Goal: Task Accomplishment & Management: Use online tool/utility

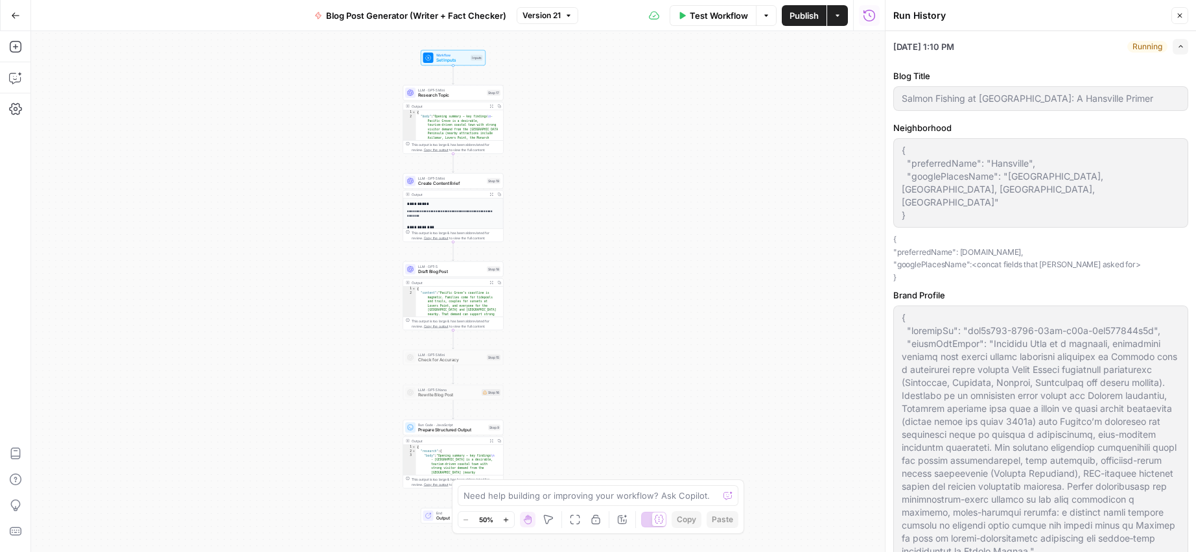
click at [1176, 16] on icon "button" at bounding box center [1180, 16] width 8 height 8
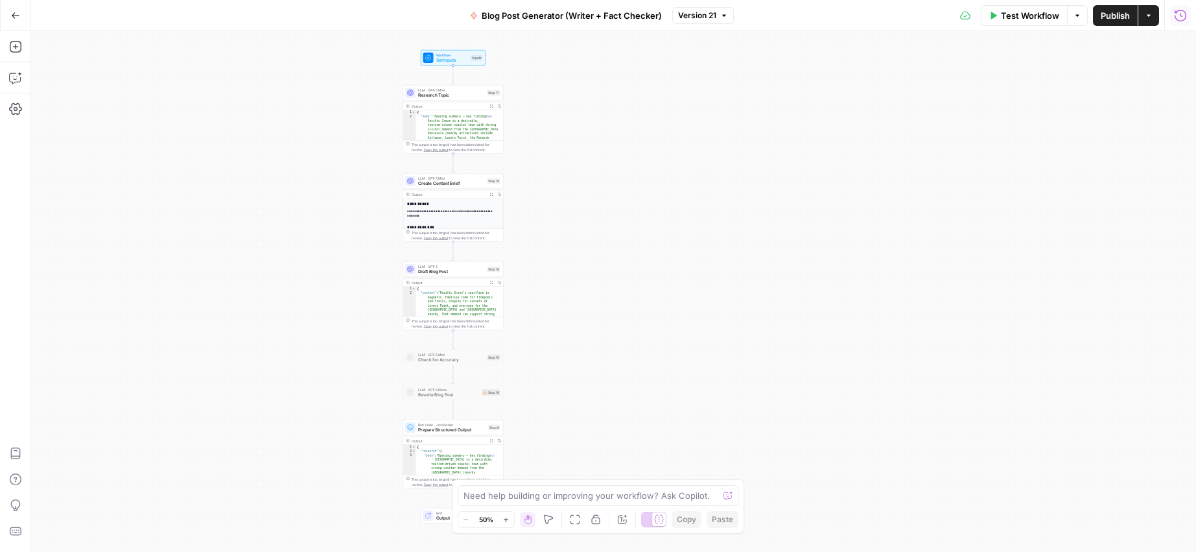
click at [1174, 21] on icon "button" at bounding box center [1180, 15] width 13 height 13
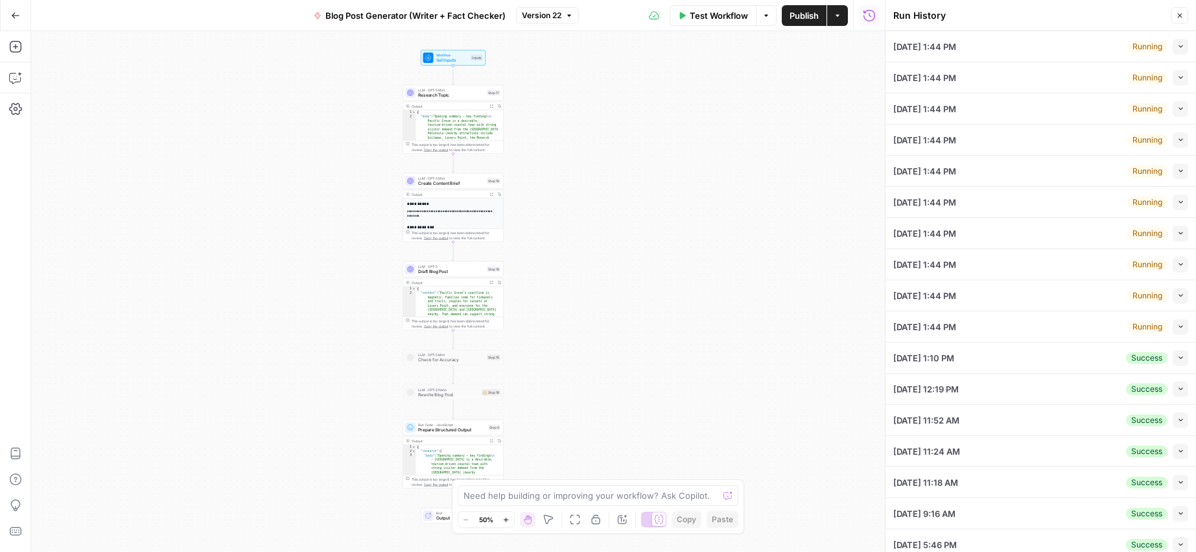
click at [1178, 16] on icon "button" at bounding box center [1180, 16] width 8 height 8
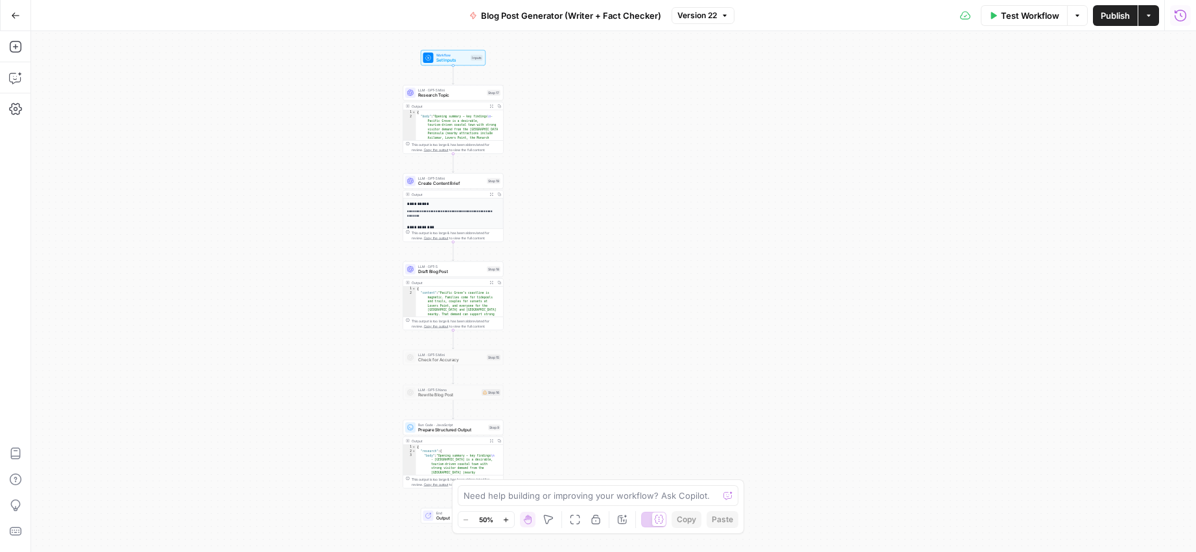
click at [1178, 24] on button "Run History" at bounding box center [1180, 15] width 21 height 21
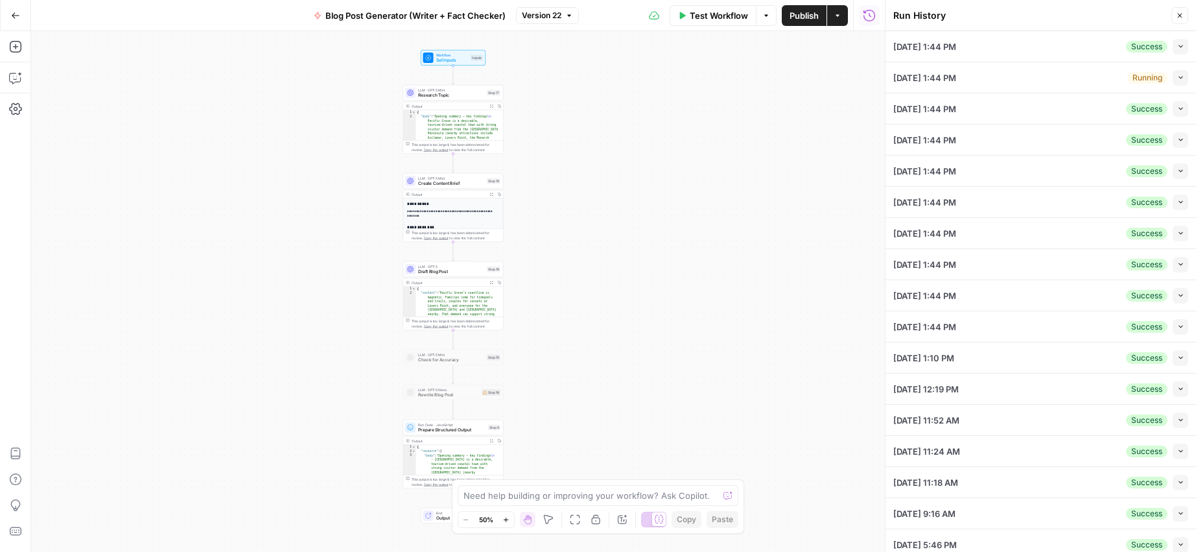
click at [1180, 17] on icon "button" at bounding box center [1180, 16] width 8 height 8
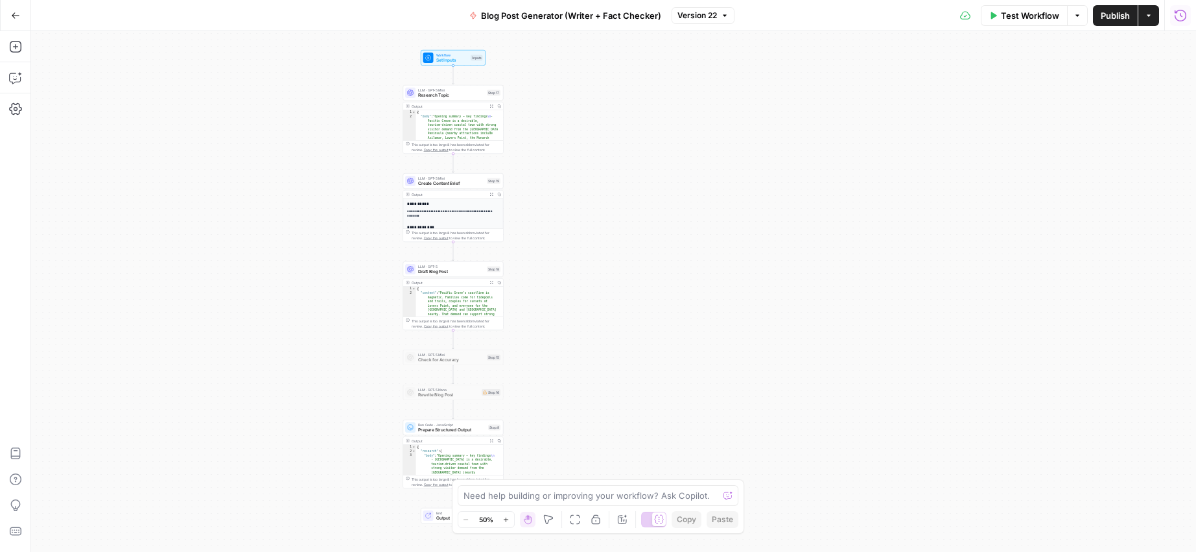
click at [1179, 21] on icon "button" at bounding box center [1180, 15] width 13 height 13
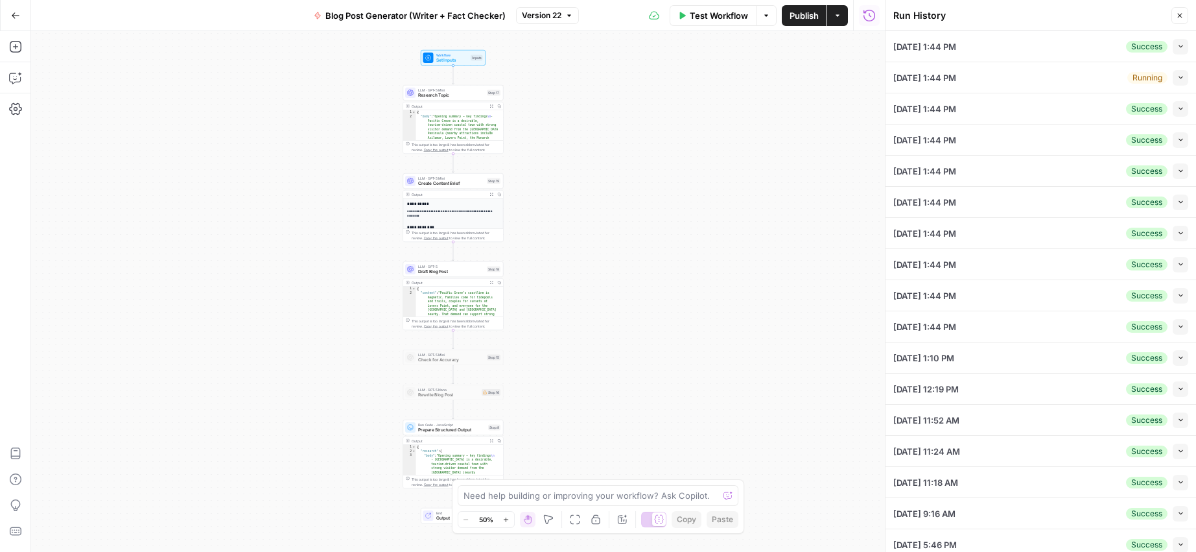
click at [1177, 75] on button "Collapse" at bounding box center [1180, 78] width 16 height 16
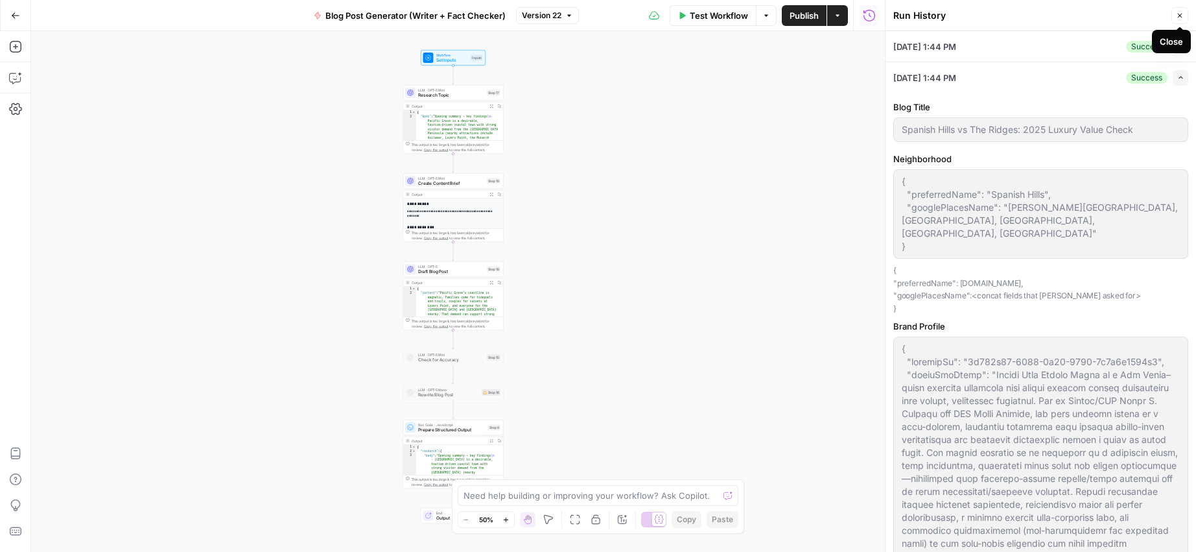
click at [1175, 17] on button "Close" at bounding box center [1179, 15] width 17 height 17
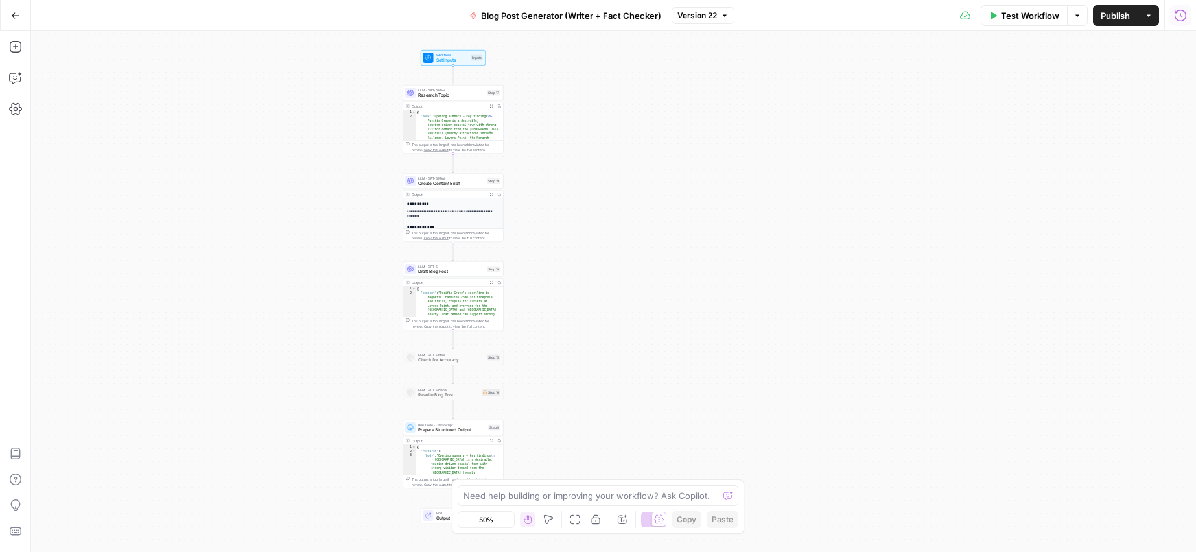
click at [1181, 20] on icon "button" at bounding box center [1180, 15] width 12 height 12
